Goal: Find specific page/section: Find specific page/section

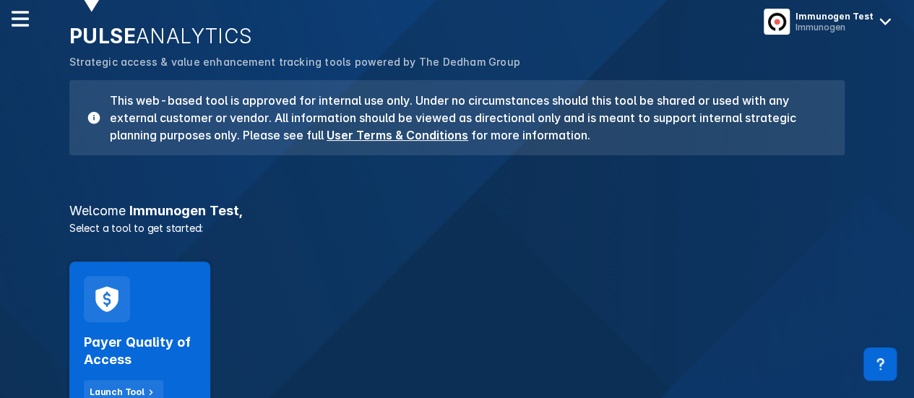
scroll to position [217, 0]
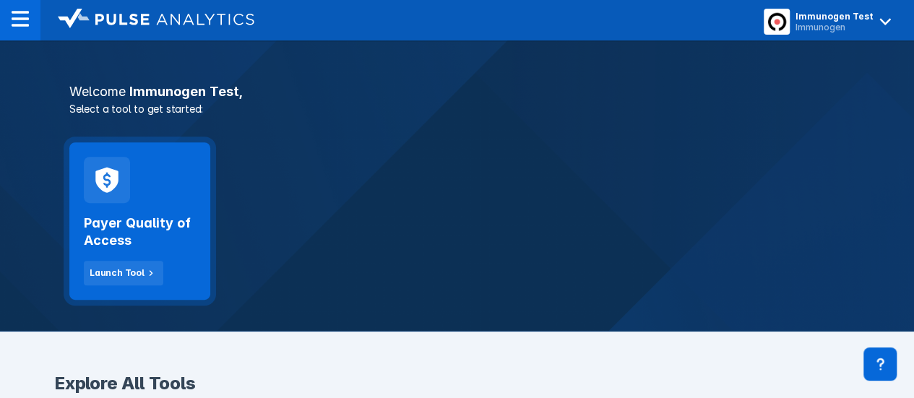
click at [168, 210] on div "Payer Quality of Access Launch Tool" at bounding box center [140, 244] width 112 height 82
